Goal: Complete application form: Complete application form

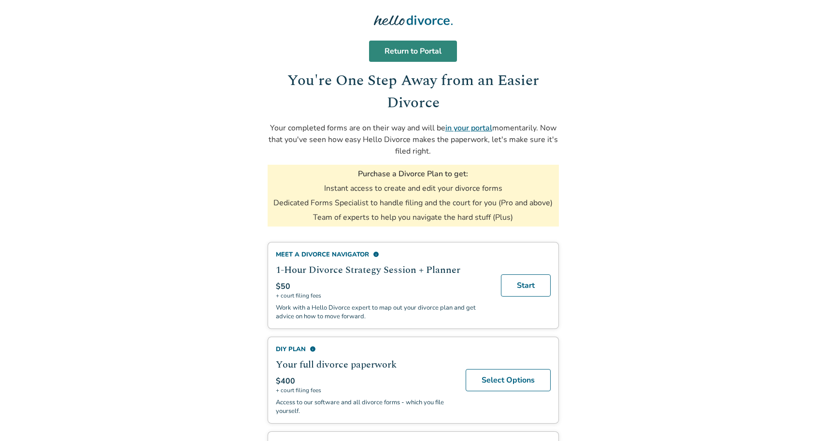
click at [401, 56] on link "Return to Portal" at bounding box center [413, 51] width 88 height 21
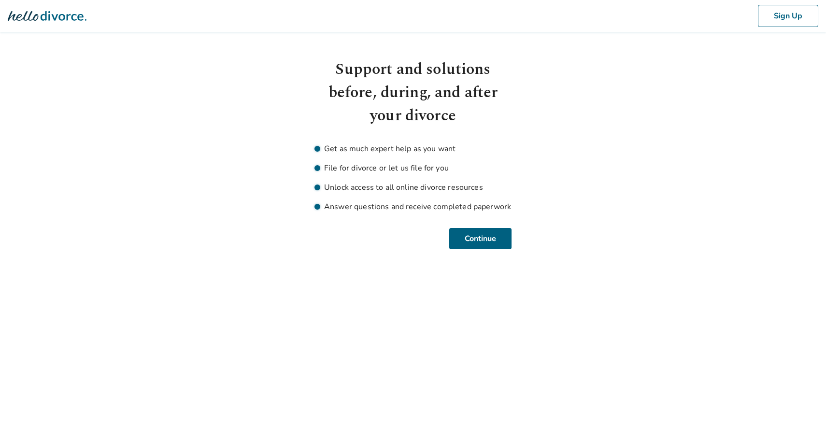
click at [484, 252] on html "Sign Up Support and solutions before, during, and after your divorce Get as muc…" at bounding box center [413, 136] width 826 height 272
click at [484, 239] on button "Continue" at bounding box center [480, 238] width 62 height 21
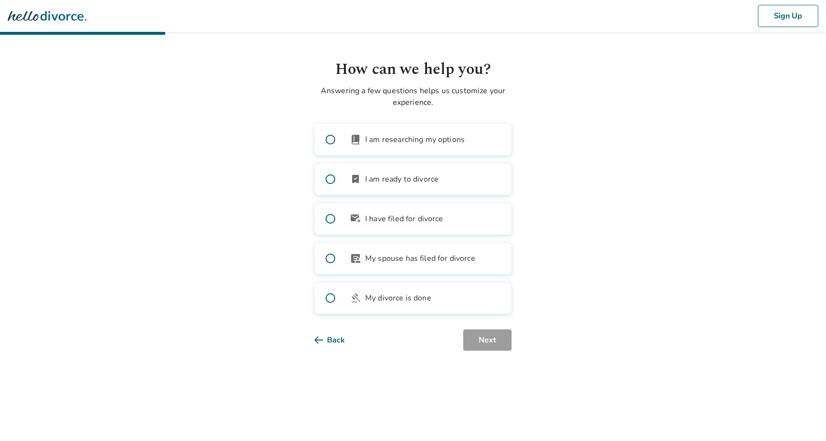
click at [28, 19] on icon at bounding box center [23, 16] width 30 height 10
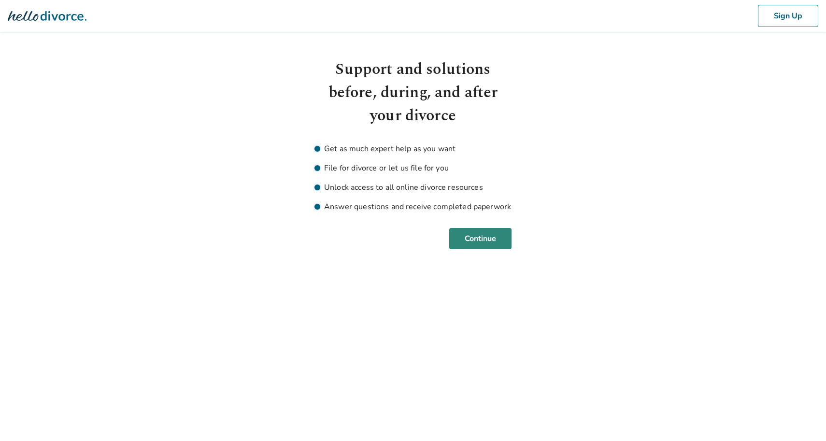
click at [497, 240] on button "Continue" at bounding box center [480, 238] width 62 height 21
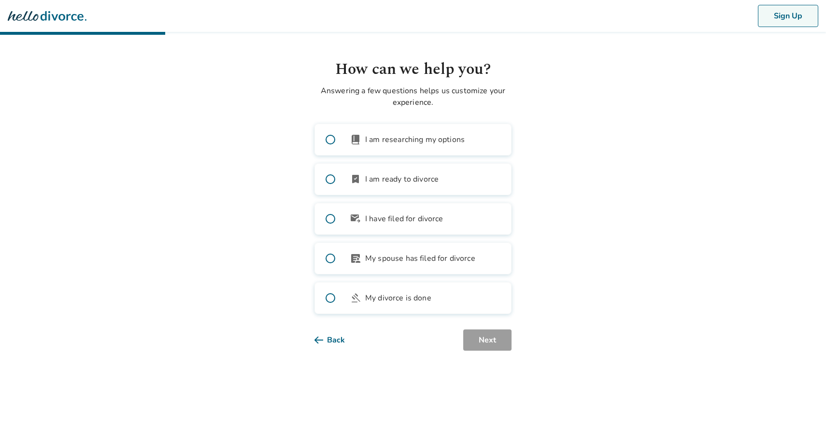
click at [798, 16] on button "Sign Up" at bounding box center [788, 16] width 60 height 22
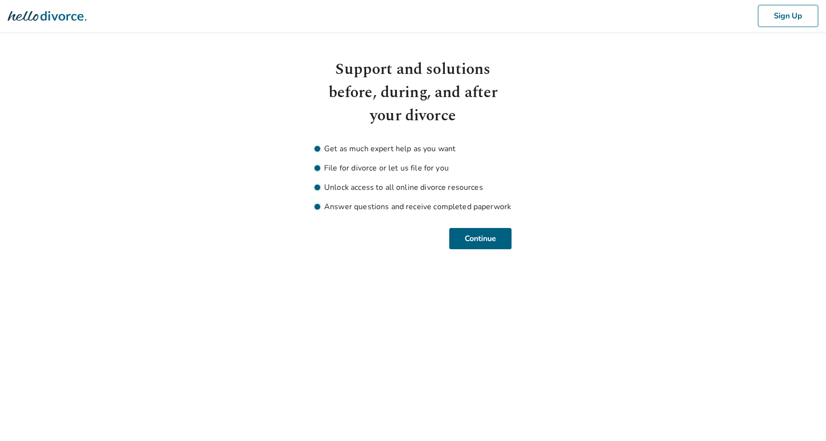
click at [470, 252] on html "Sign Up Support and solutions before, during, and after your divorce Get as muc…" at bounding box center [413, 136] width 826 height 272
click at [480, 225] on div "Support and solutions before, during, and after your divorce Get as much expert…" at bounding box center [412, 153] width 197 height 191
click at [481, 235] on button "Continue" at bounding box center [480, 238] width 62 height 21
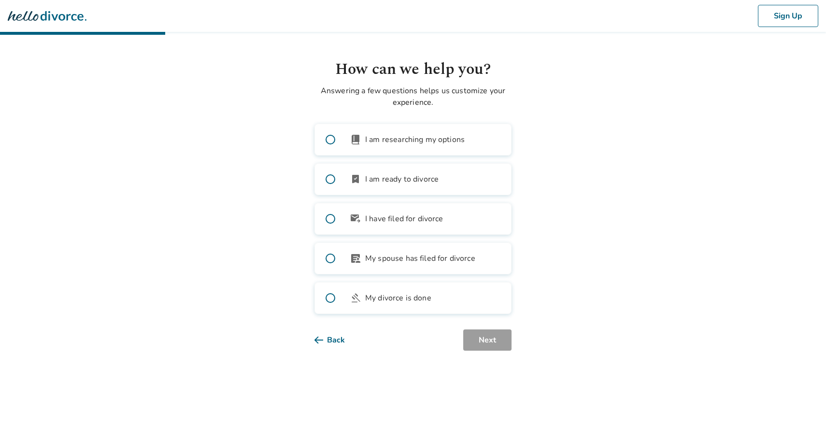
click at [329, 180] on span at bounding box center [330, 179] width 31 height 31
click at [488, 339] on button "Next" at bounding box center [487, 339] width 48 height 21
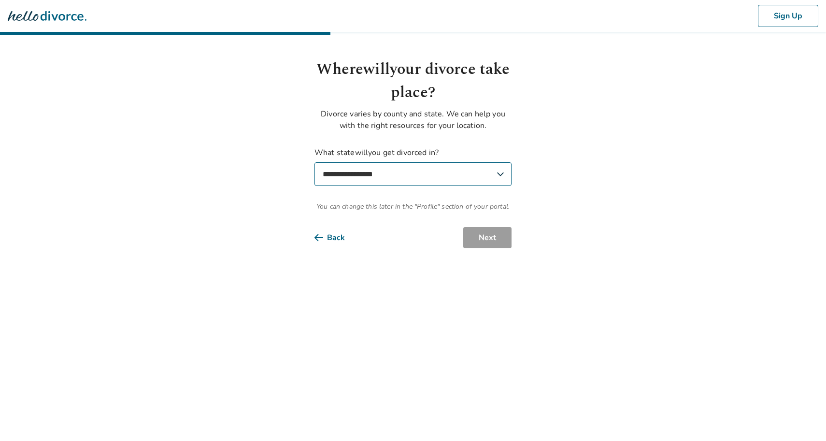
click at [451, 185] on select "**********" at bounding box center [412, 174] width 197 height 24
select select "**"
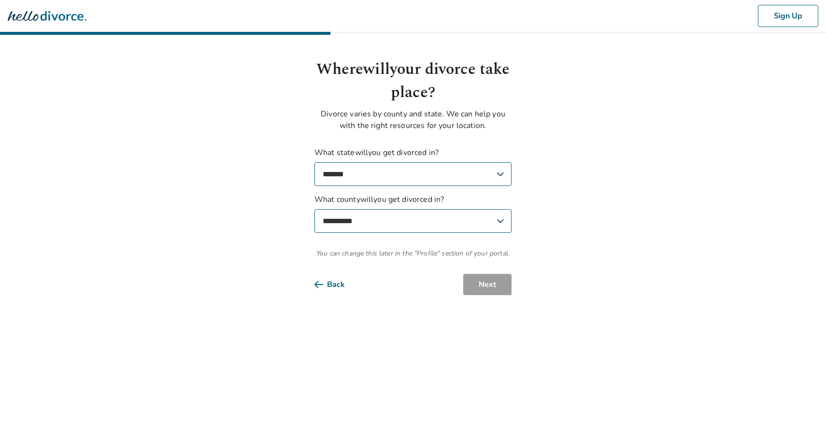
click at [482, 240] on div "**********" at bounding box center [412, 203] width 197 height 112
click at [449, 227] on select "**********" at bounding box center [412, 221] width 197 height 24
select select "*******"
click at [473, 280] on button "Next" at bounding box center [487, 284] width 48 height 21
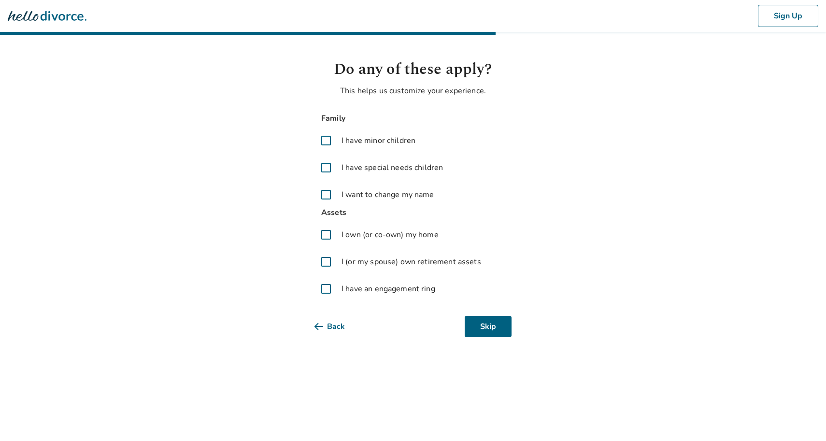
click at [326, 138] on span at bounding box center [325, 140] width 23 height 23
click at [483, 325] on button "Next" at bounding box center [487, 326] width 48 height 21
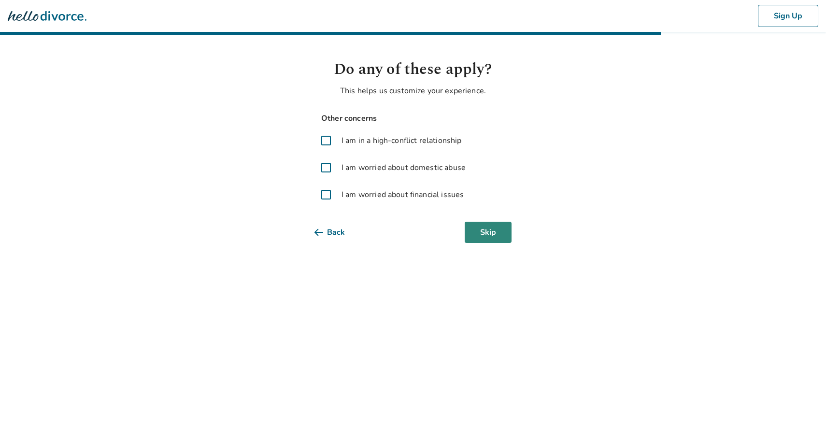
click at [495, 241] on button "Skip" at bounding box center [488, 232] width 47 height 21
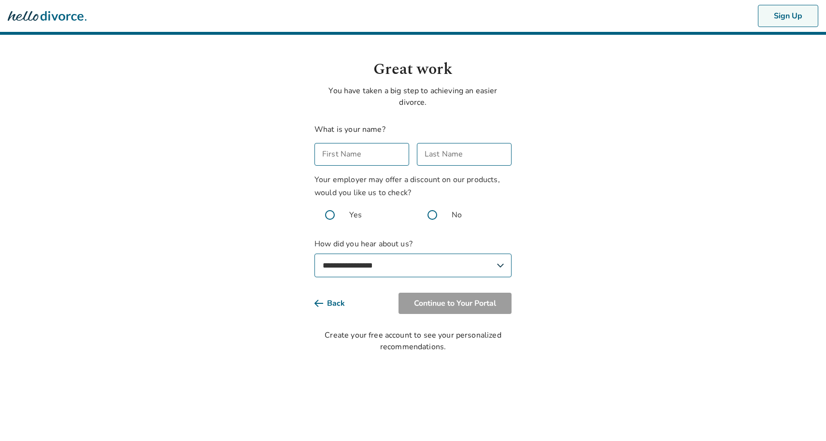
click at [784, 18] on button "Sign Up" at bounding box center [788, 16] width 60 height 22
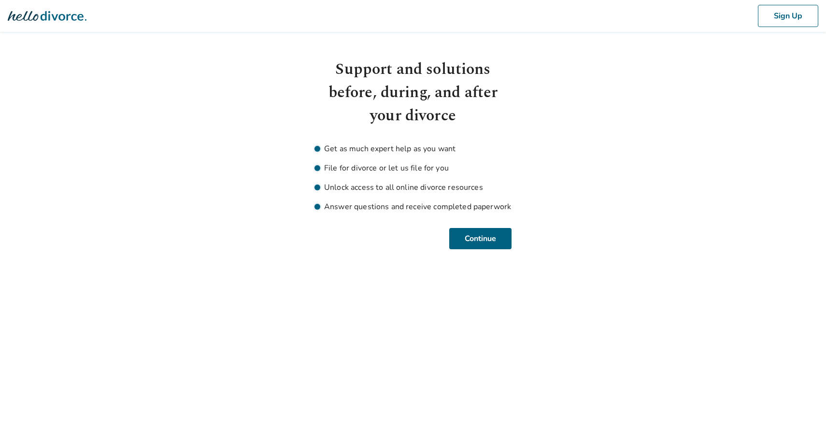
click at [34, 14] on icon at bounding box center [47, 16] width 79 height 10
click at [493, 241] on button "Continue" at bounding box center [480, 238] width 62 height 21
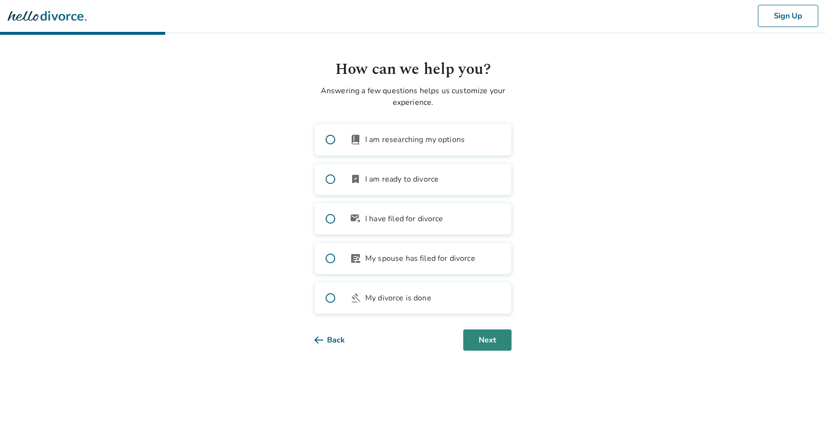
click at [487, 339] on button "Next" at bounding box center [487, 339] width 48 height 21
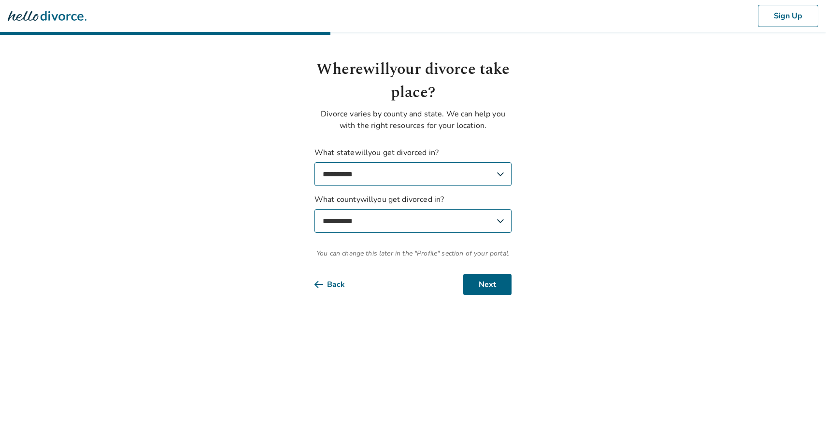
click at [401, 179] on select "**********" at bounding box center [412, 174] width 197 height 24
select select "*******"
click at [498, 281] on button "Next" at bounding box center [487, 284] width 48 height 21
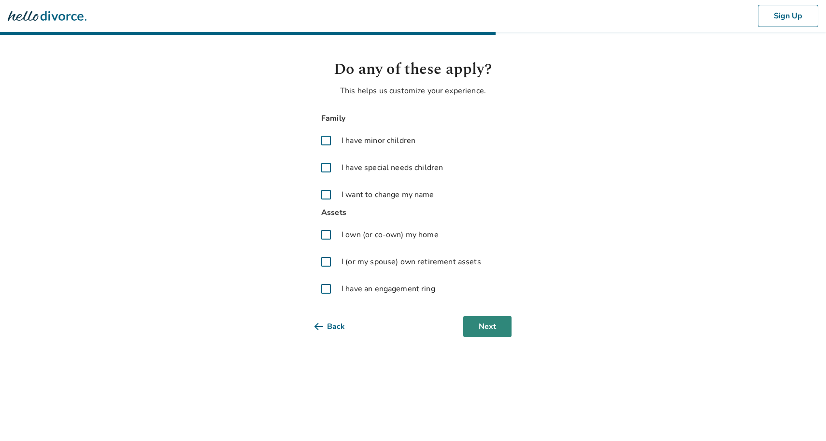
click at [498, 326] on button "Next" at bounding box center [487, 326] width 48 height 21
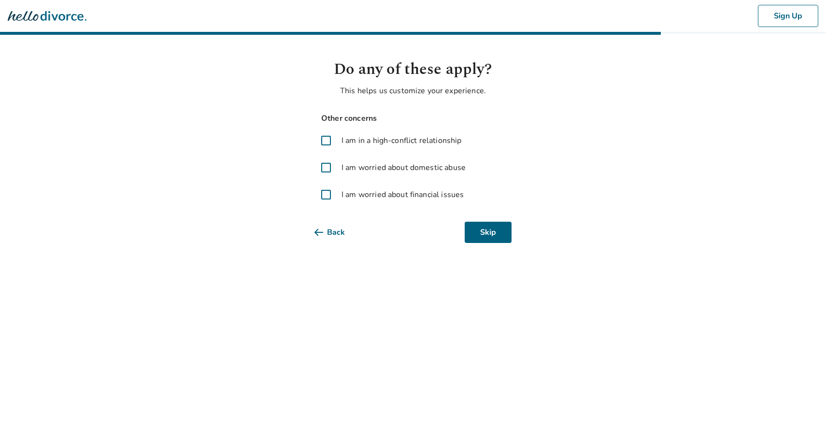
click at [470, 219] on div "Do any of these apply? This helps us customize your experience. Other concerns …" at bounding box center [412, 150] width 197 height 185
click at [483, 229] on button "Skip" at bounding box center [488, 232] width 47 height 21
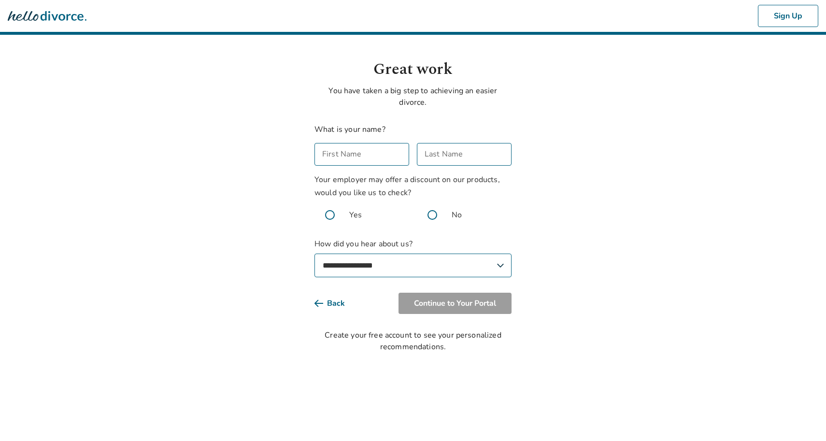
click at [357, 150] on input "First Name" at bounding box center [361, 154] width 95 height 23
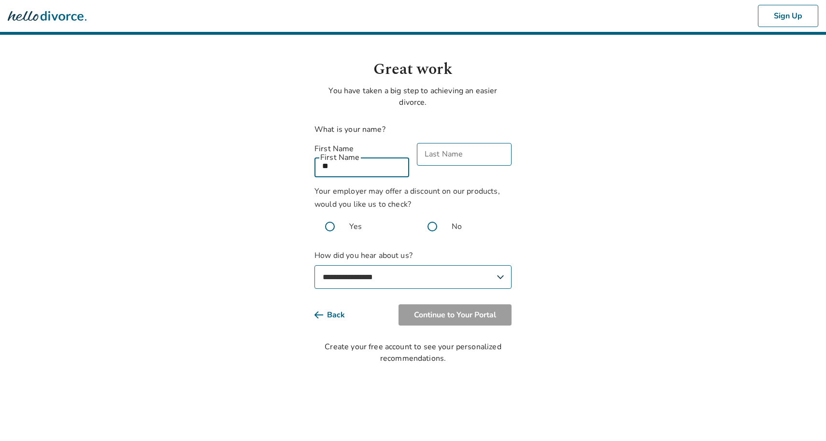
type input "*"
type input "*****"
type input "*********"
click at [434, 214] on span at bounding box center [432, 226] width 31 height 31
click at [432, 272] on select "**********" at bounding box center [412, 277] width 197 height 24
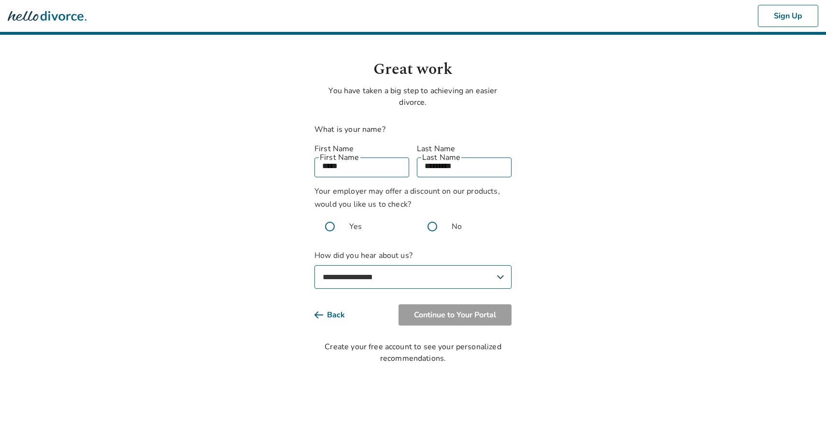
select select "**********"
click at [585, 280] on body "**********" at bounding box center [413, 182] width 826 height 364
click at [514, 293] on div "**********" at bounding box center [413, 211] width 212 height 306
click at [498, 304] on button "Continue to Your Portal" at bounding box center [454, 314] width 113 height 21
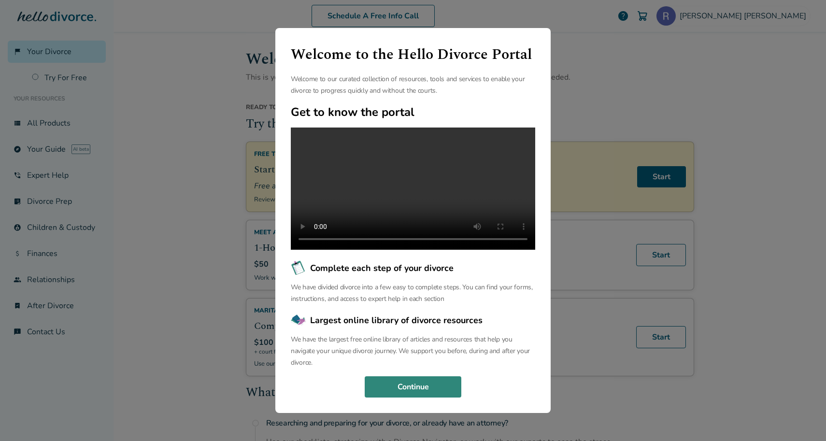
click at [395, 397] on button "Continue" at bounding box center [413, 386] width 97 height 21
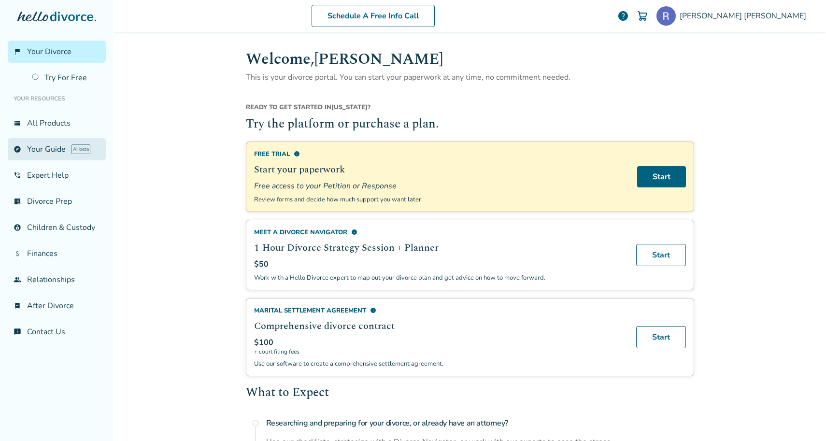
click at [65, 144] on link "explore Your Guide AI beta" at bounding box center [57, 149] width 98 height 22
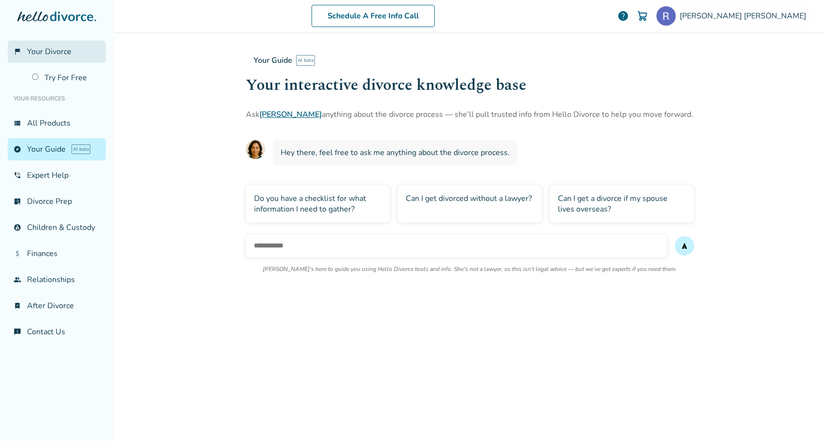
click at [56, 55] on span "Your Divorce" at bounding box center [49, 51] width 44 height 11
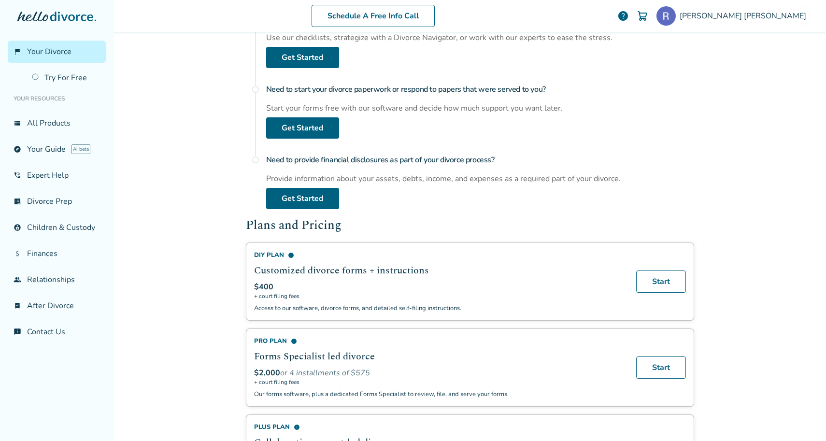
scroll to position [405, 0]
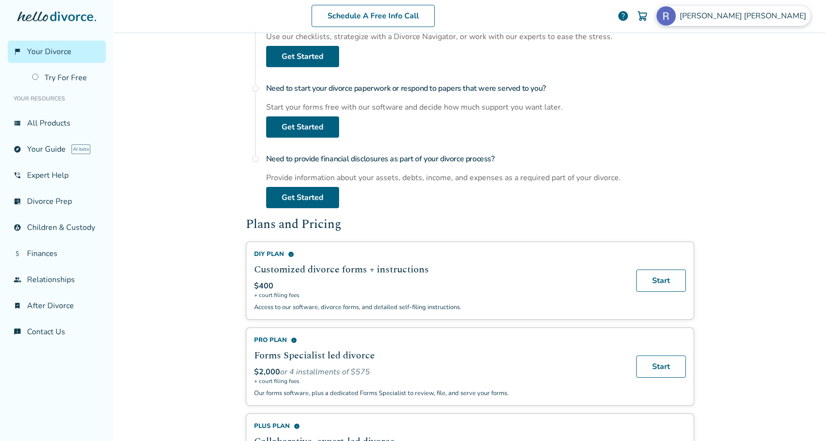
click at [756, 18] on span "Sonya Benavides" at bounding box center [744, 16] width 130 height 11
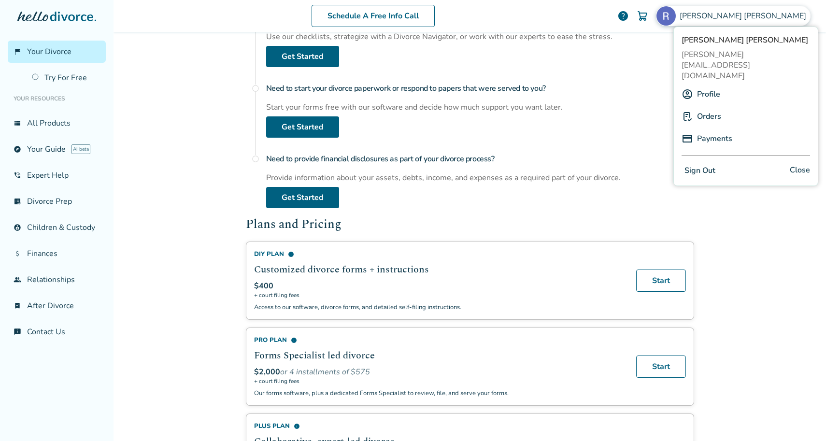
click at [707, 164] on button "Sign Out" at bounding box center [699, 171] width 37 height 14
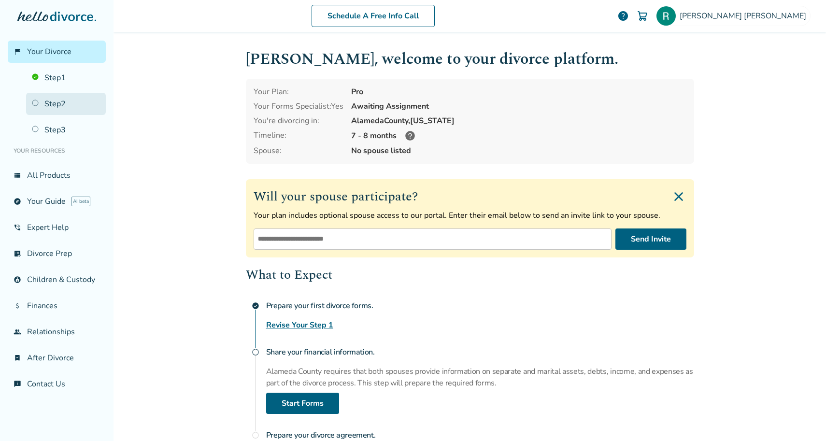
click at [46, 97] on link "Step 2" at bounding box center [66, 104] width 80 height 22
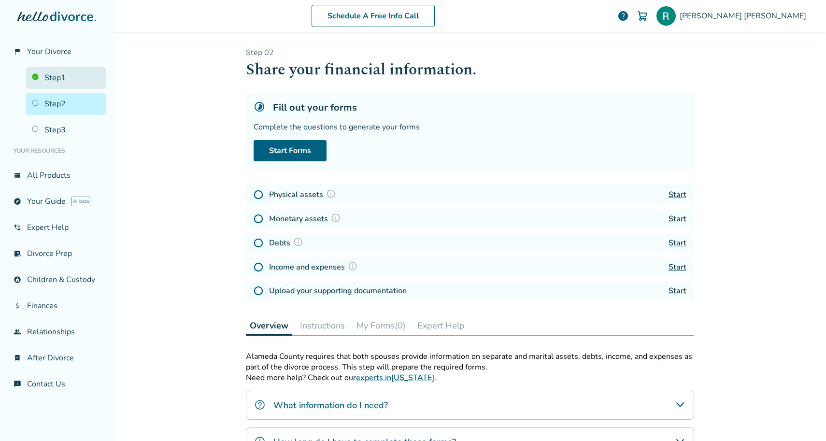
click at [45, 75] on link "Step 1" at bounding box center [66, 78] width 80 height 22
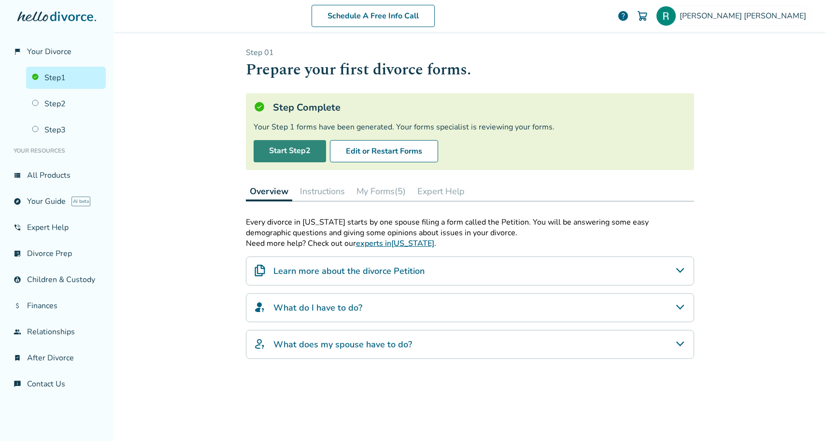
click at [286, 149] on link "Start Step 2" at bounding box center [290, 151] width 72 height 22
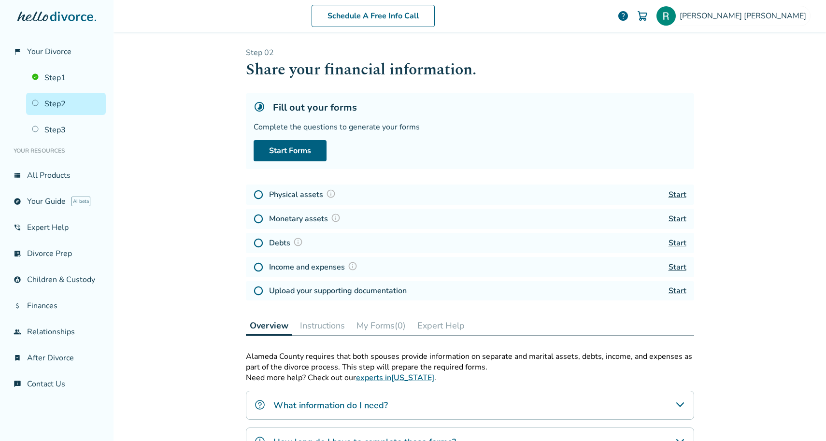
scroll to position [43, 0]
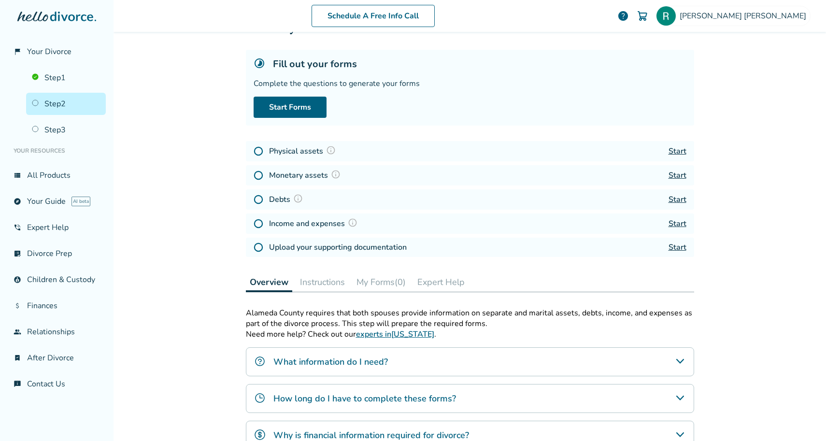
click at [681, 146] on link "Start" at bounding box center [677, 151] width 18 height 11
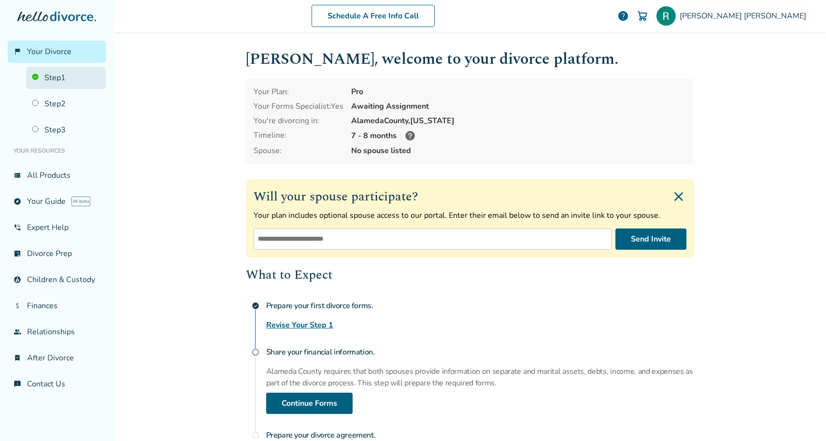
click at [53, 74] on link "Step 1" at bounding box center [66, 78] width 80 height 22
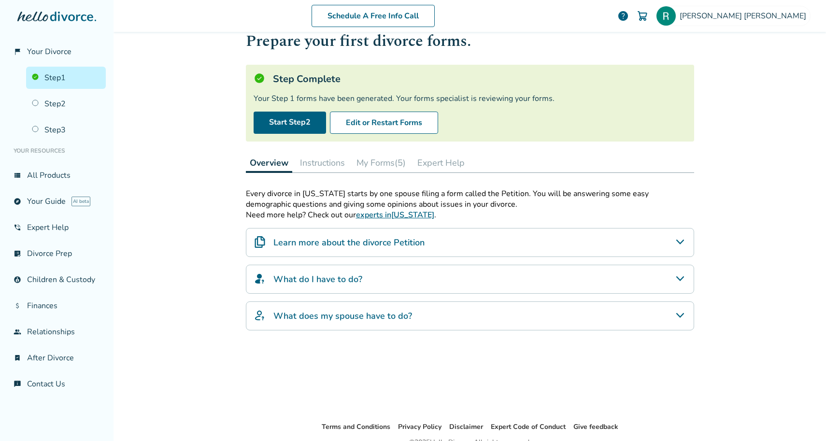
scroll to position [55, 0]
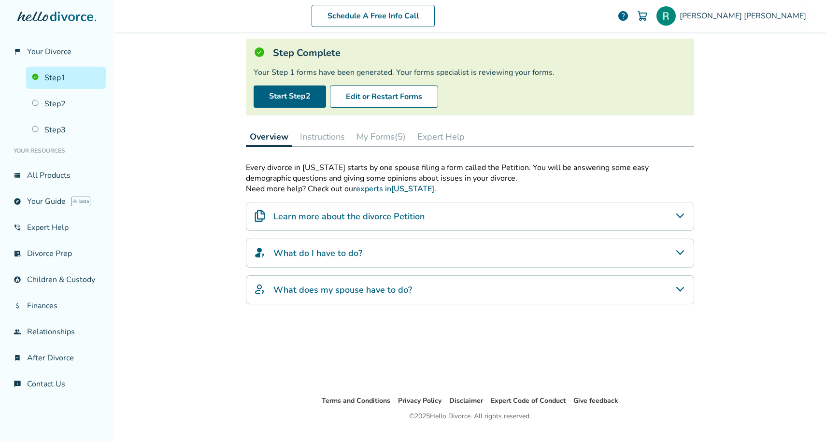
click at [391, 133] on button "My Forms (5)" at bounding box center [381, 136] width 57 height 19
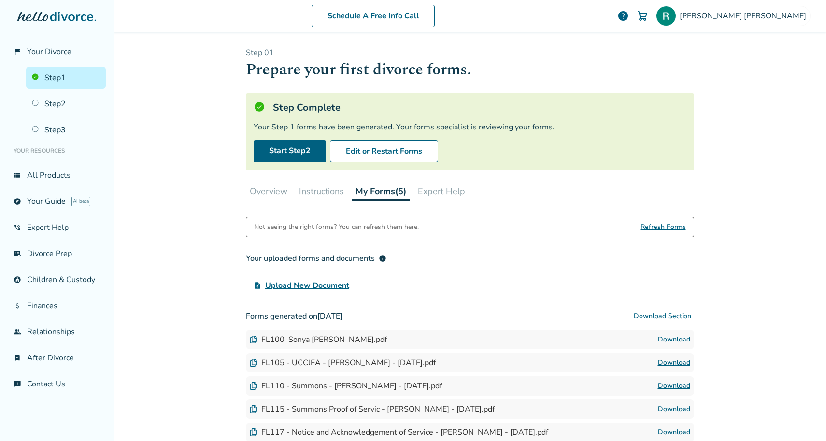
scroll to position [84, 0]
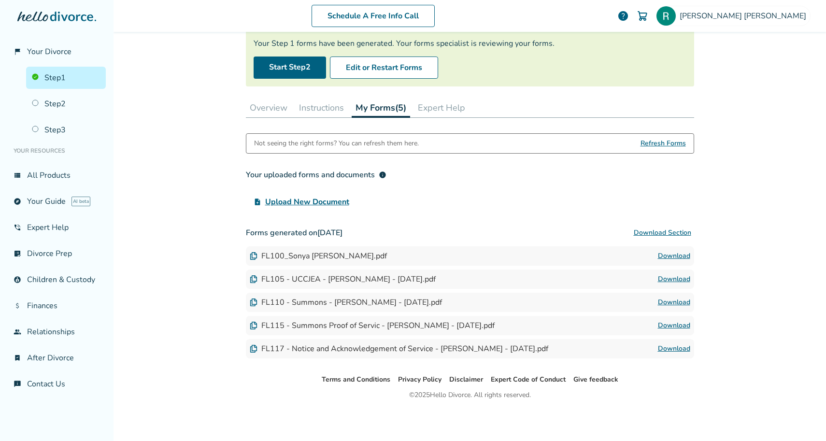
click at [326, 100] on button "Instructions" at bounding box center [321, 107] width 53 height 19
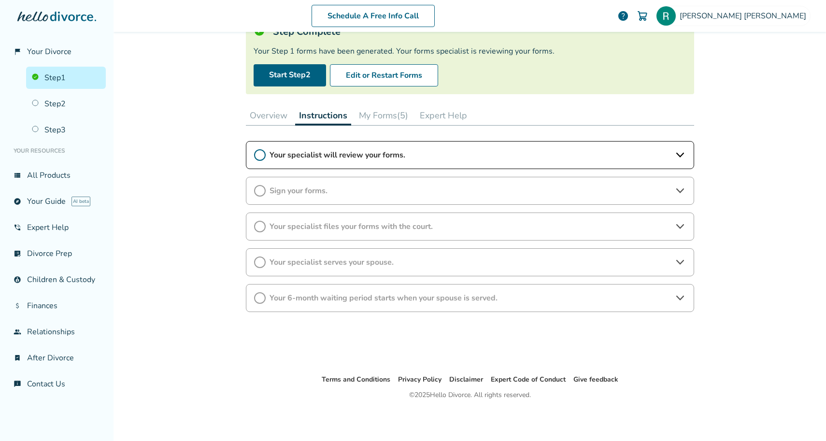
click at [673, 141] on div "Your specialist will review your forms." at bounding box center [470, 155] width 448 height 28
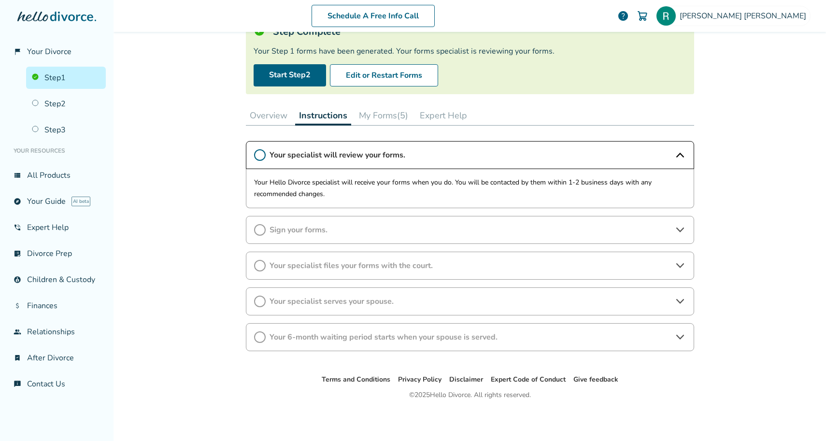
click at [680, 226] on icon at bounding box center [680, 230] width 12 height 12
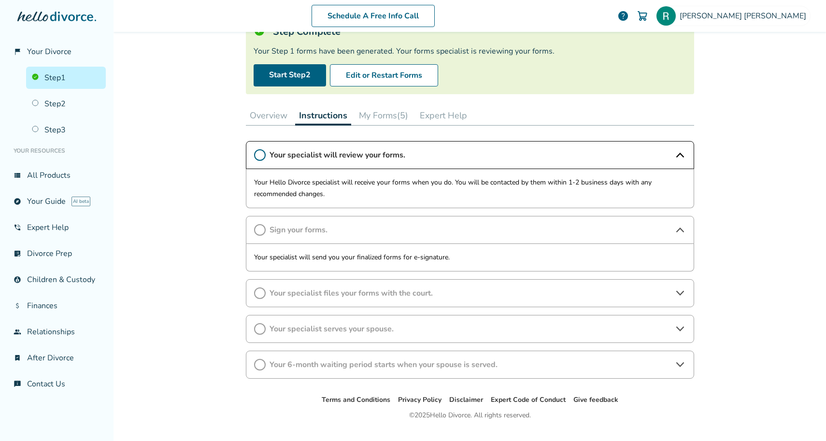
scroll to position [96, 0]
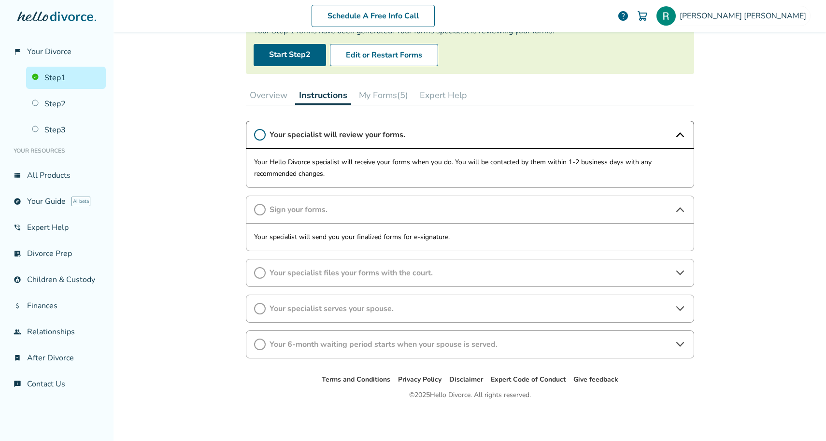
click at [684, 273] on icon at bounding box center [680, 273] width 12 height 12
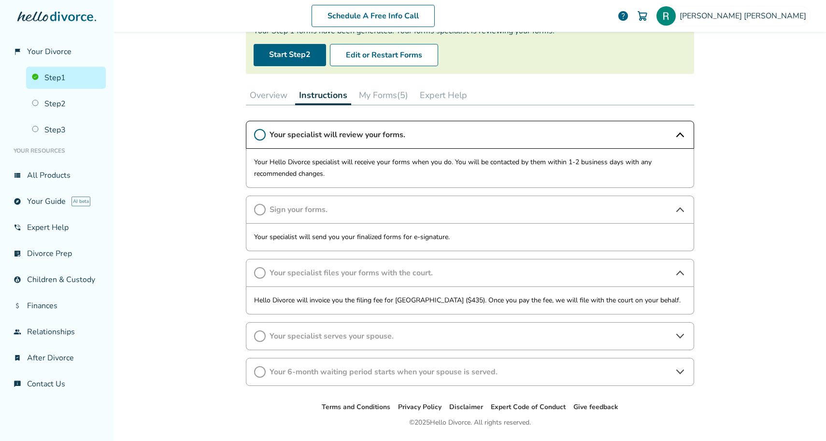
scroll to position [124, 0]
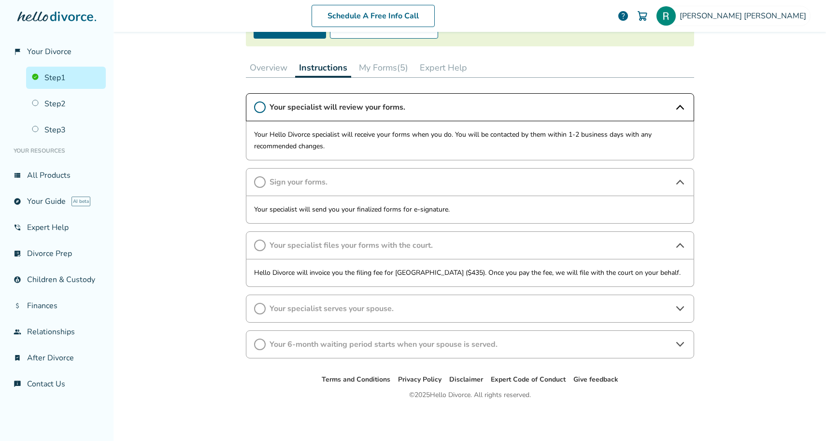
click at [677, 305] on icon at bounding box center [680, 309] width 12 height 12
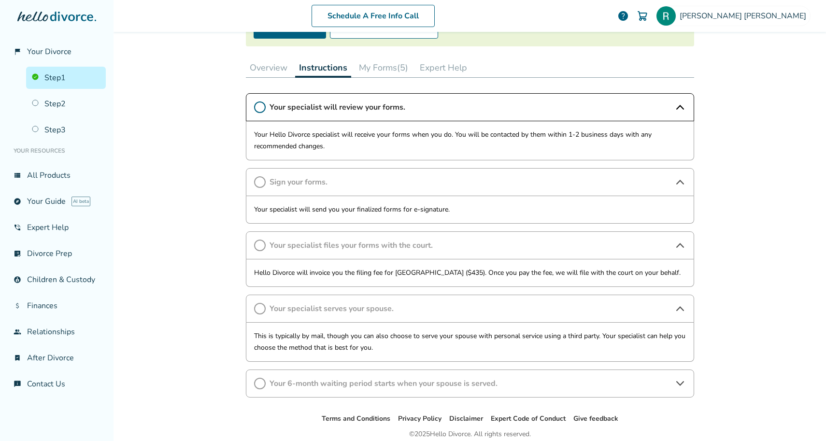
scroll to position [163, 0]
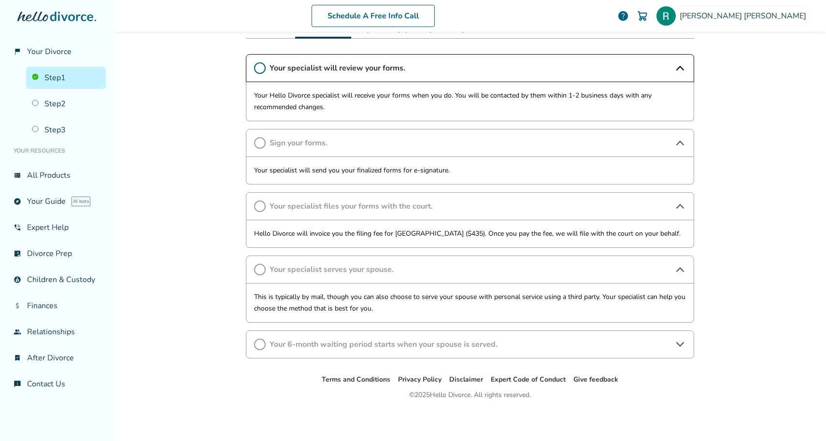
click at [676, 340] on icon at bounding box center [680, 345] width 12 height 12
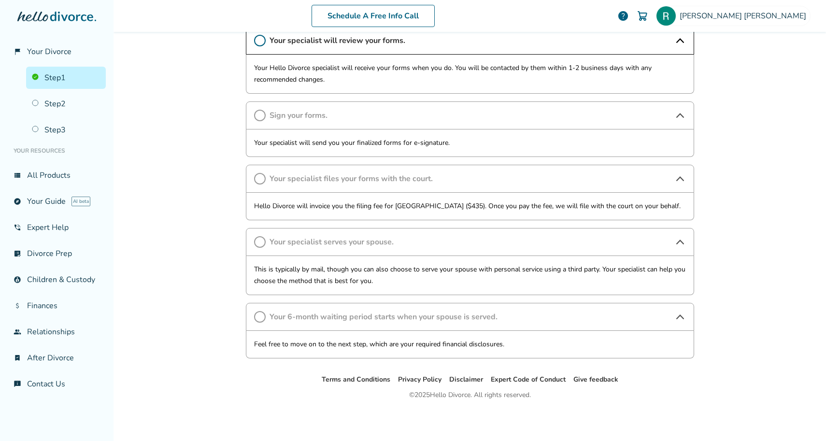
scroll to position [0, 0]
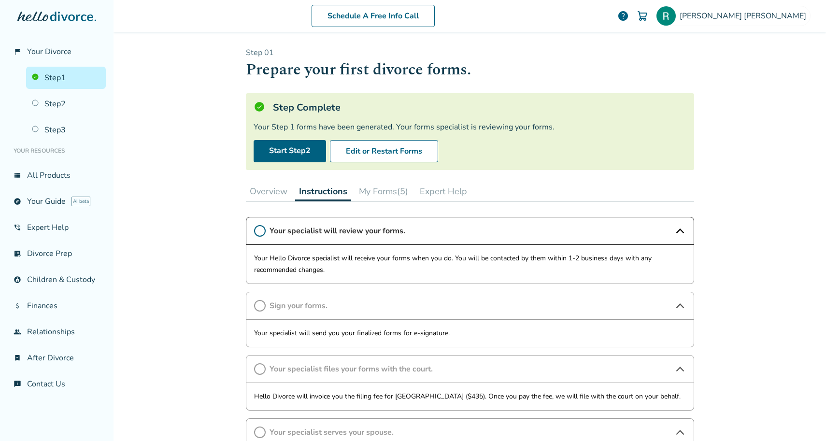
click at [271, 188] on button "Overview" at bounding box center [268, 191] width 45 height 19
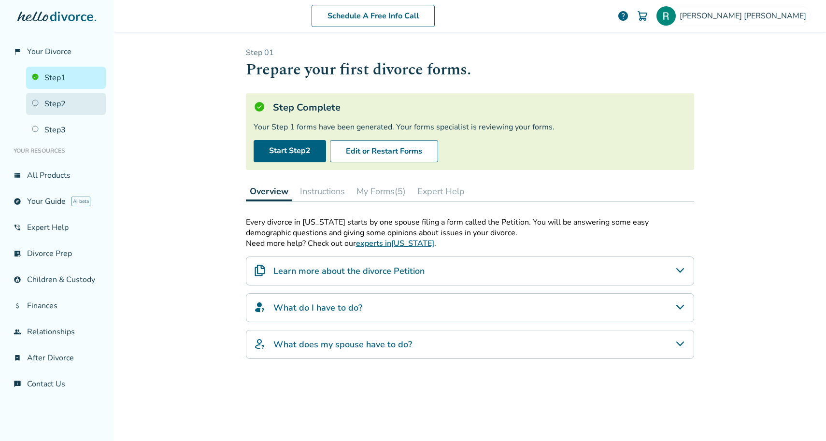
click at [57, 106] on link "Step 2" at bounding box center [66, 104] width 80 height 22
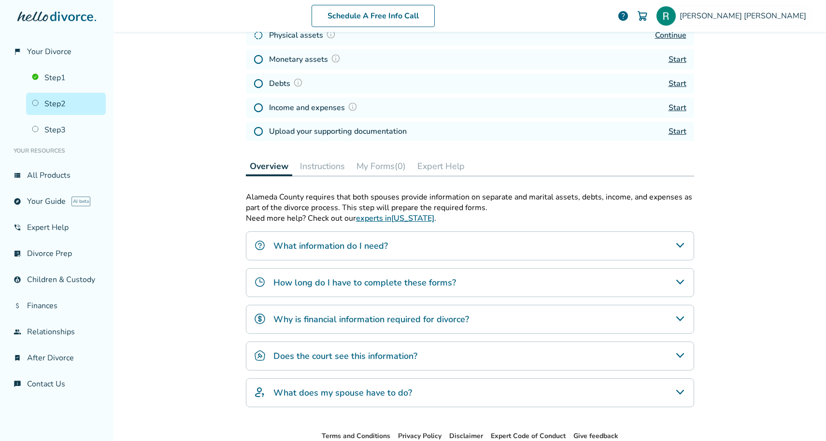
scroll to position [180, 0]
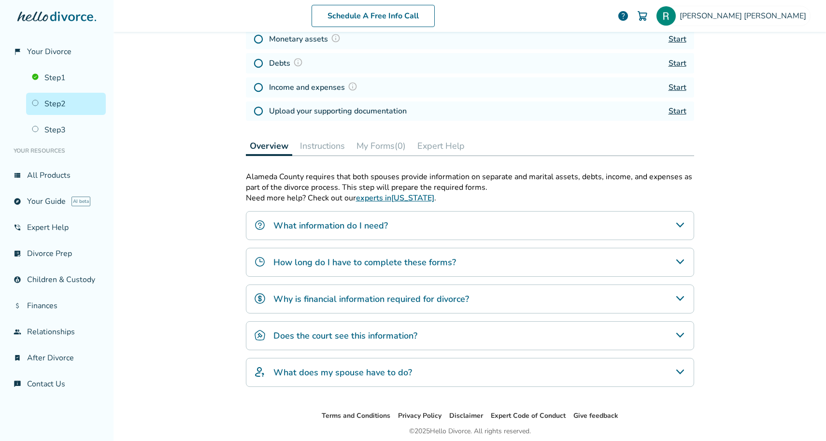
click at [678, 224] on icon "What information do I need?" at bounding box center [680, 225] width 8 height 5
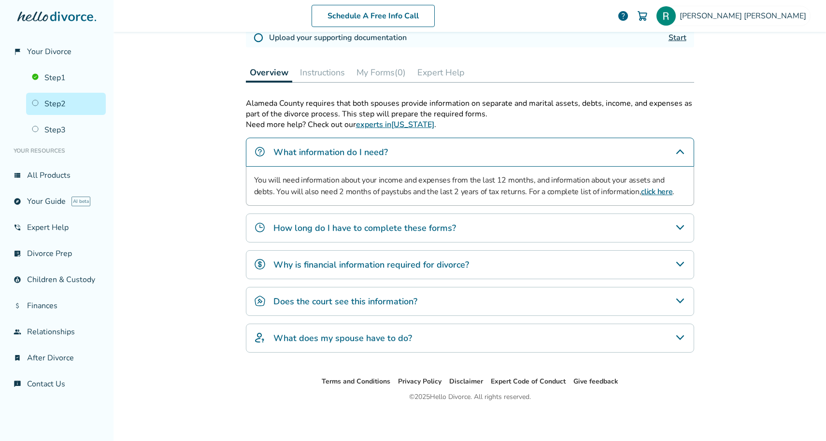
scroll to position [255, 0]
click at [684, 226] on icon "How long do I have to complete these forms?" at bounding box center [680, 226] width 12 height 12
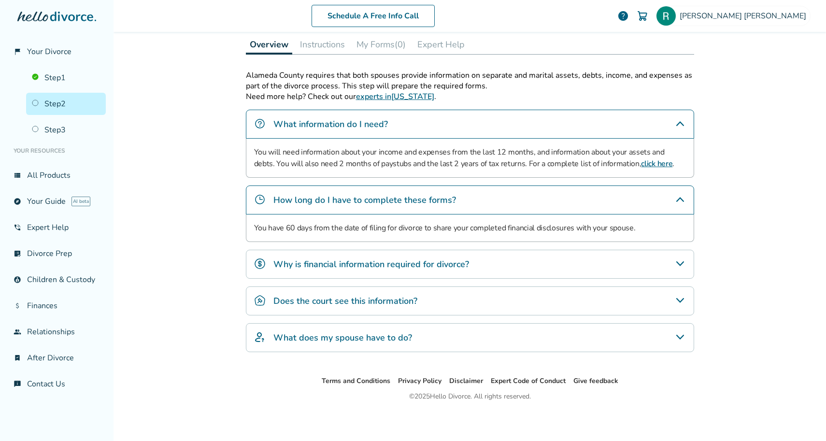
scroll to position [282, 0]
click at [673, 257] on div "Why is financial information required for divorce?" at bounding box center [470, 263] width 448 height 29
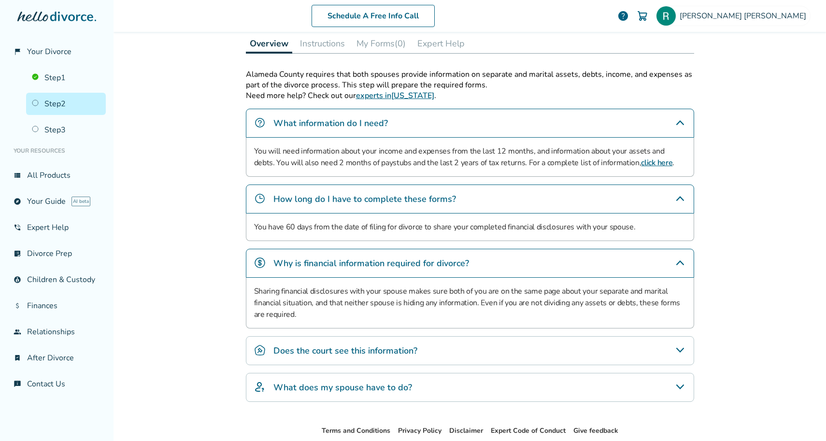
scroll to position [333, 0]
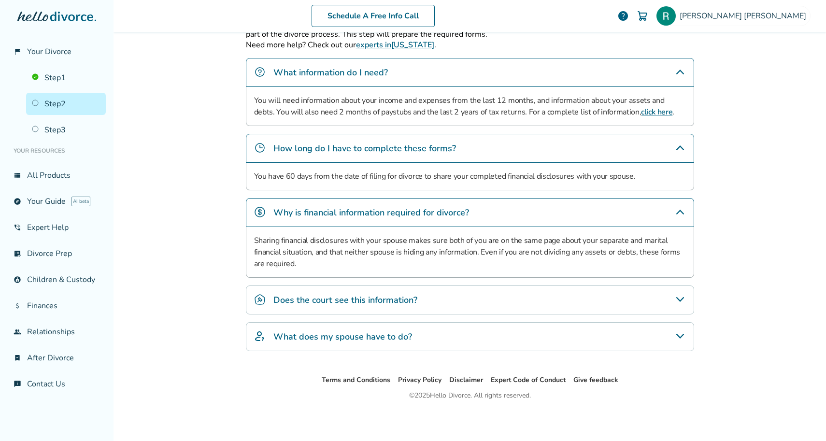
click at [676, 294] on icon "Does the court see this information?" at bounding box center [680, 300] width 12 height 12
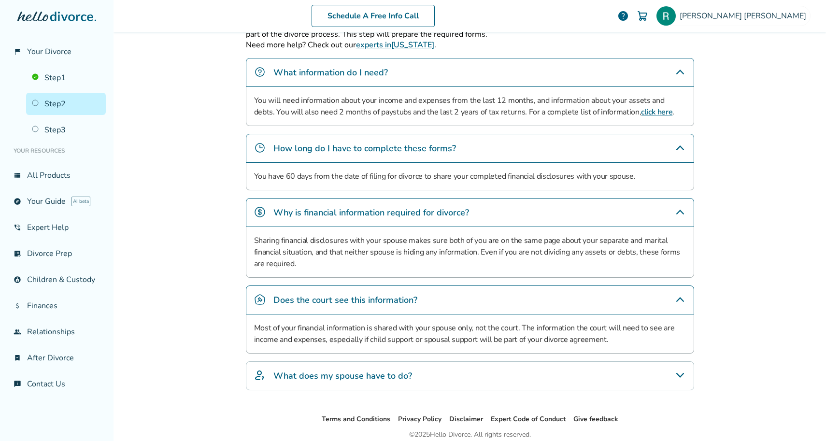
scroll to position [372, 0]
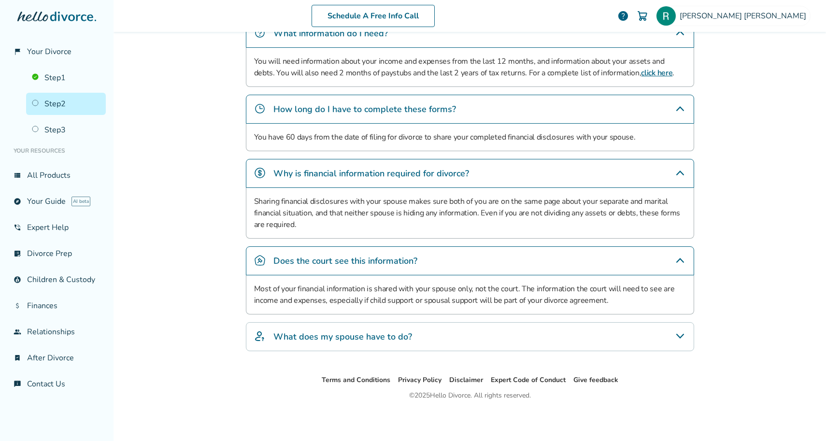
click at [681, 334] on icon "What does my spouse have to do?" at bounding box center [680, 336] width 12 height 12
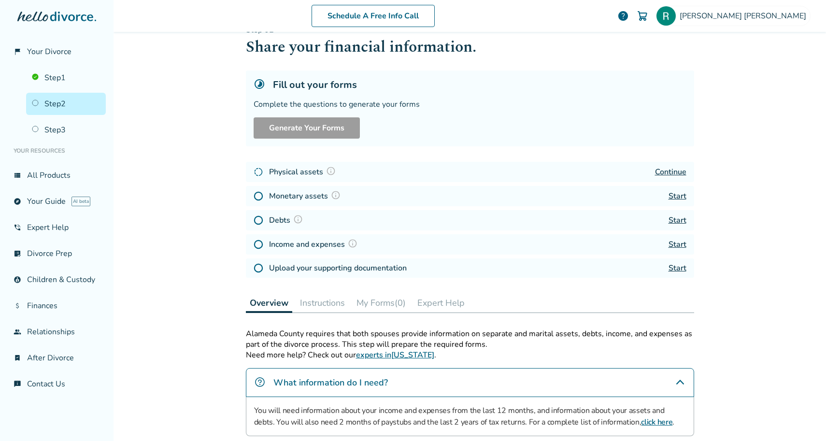
scroll to position [0, 0]
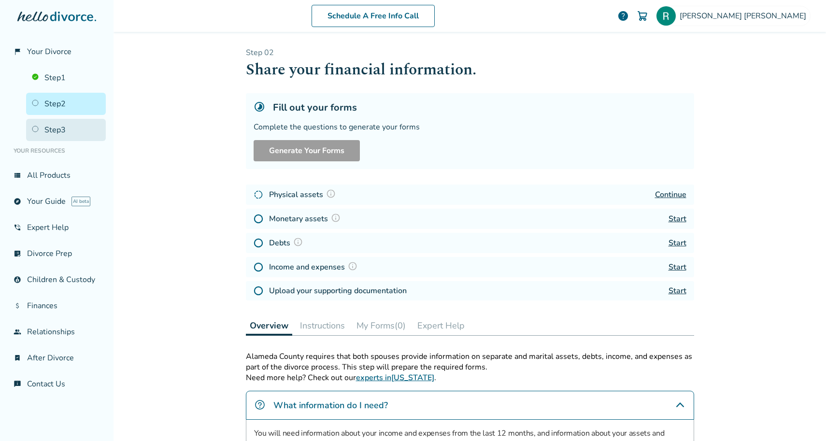
click at [60, 127] on link "Step 3" at bounding box center [66, 130] width 80 height 22
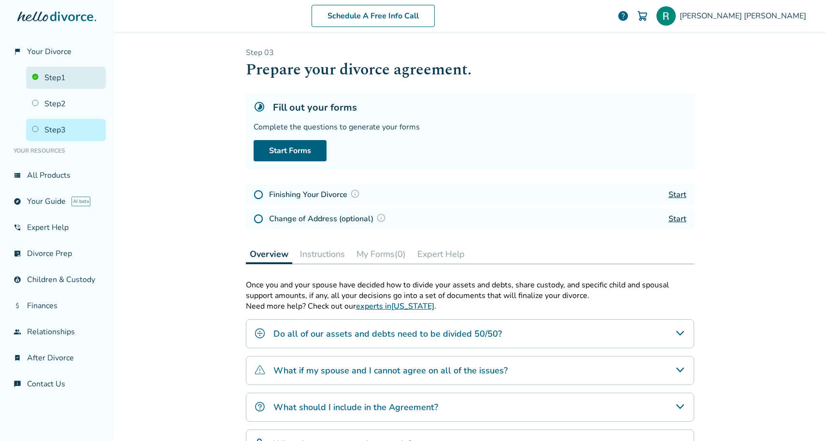
click at [57, 78] on link "Step 1" at bounding box center [66, 78] width 80 height 22
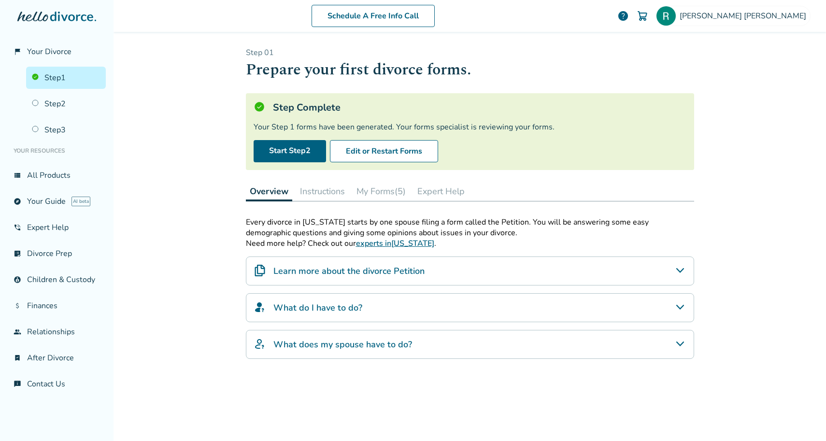
click at [68, 74] on link "Step 1" at bounding box center [66, 78] width 80 height 22
click at [329, 189] on button "Instructions" at bounding box center [322, 191] width 53 height 19
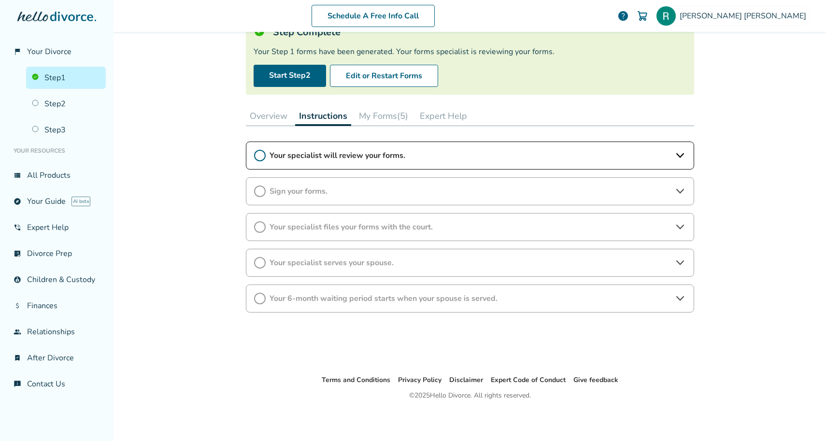
scroll to position [76, 0]
click at [681, 226] on icon at bounding box center [680, 226] width 8 height 5
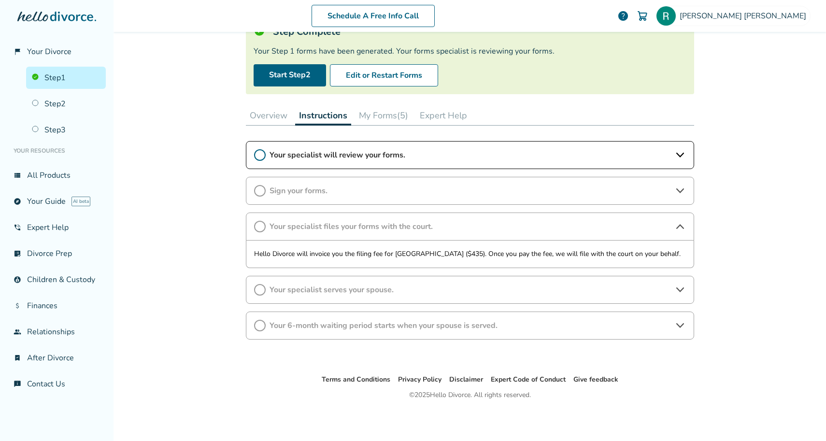
scroll to position [74, 0]
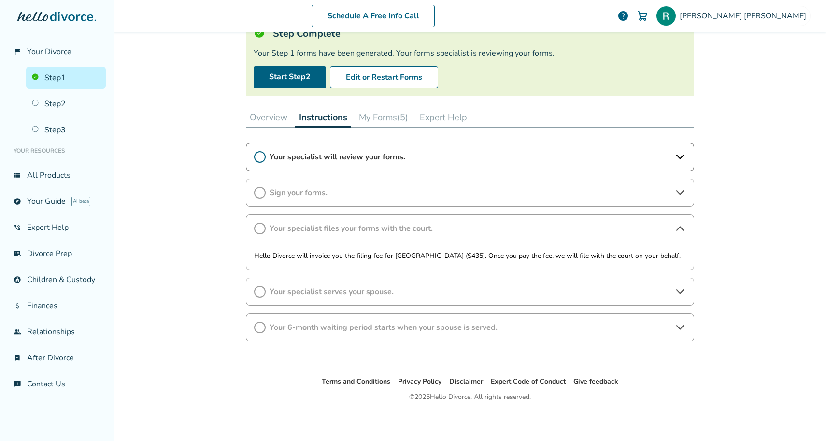
click at [679, 223] on icon at bounding box center [680, 229] width 12 height 12
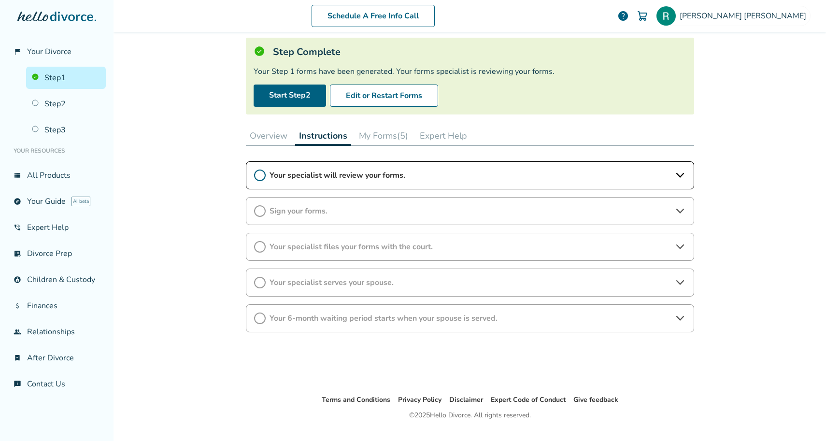
scroll to position [76, 0]
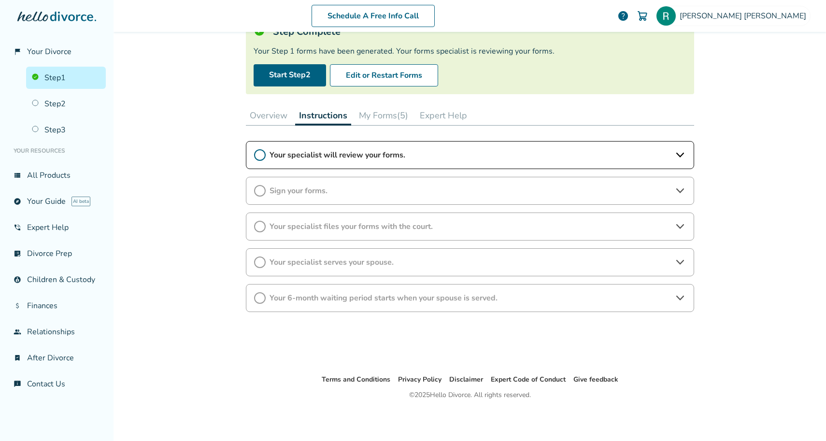
click at [682, 263] on icon at bounding box center [680, 262] width 12 height 12
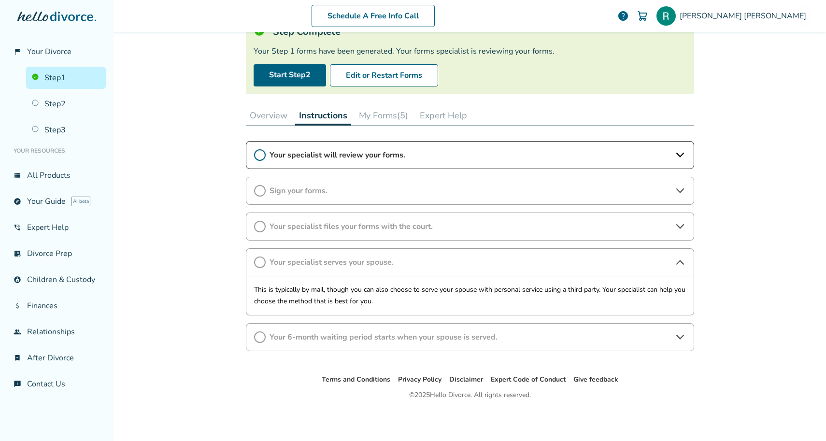
click at [683, 335] on icon at bounding box center [680, 337] width 12 height 12
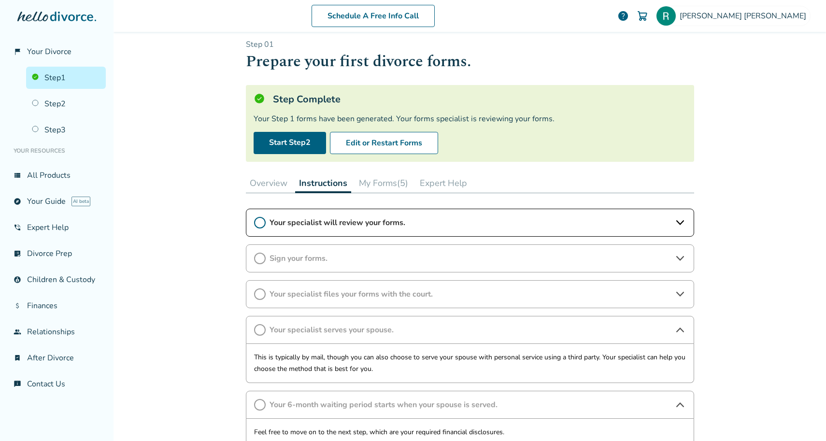
scroll to position [0, 0]
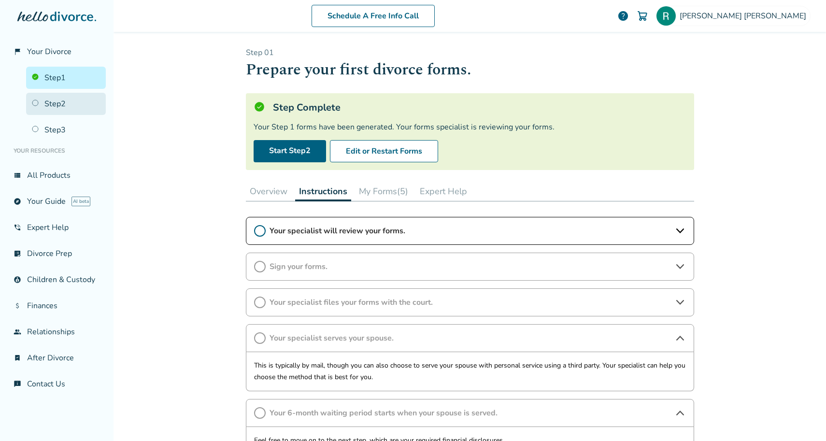
click at [37, 105] on link "Step 2" at bounding box center [66, 104] width 80 height 22
